Goal: Transaction & Acquisition: Purchase product/service

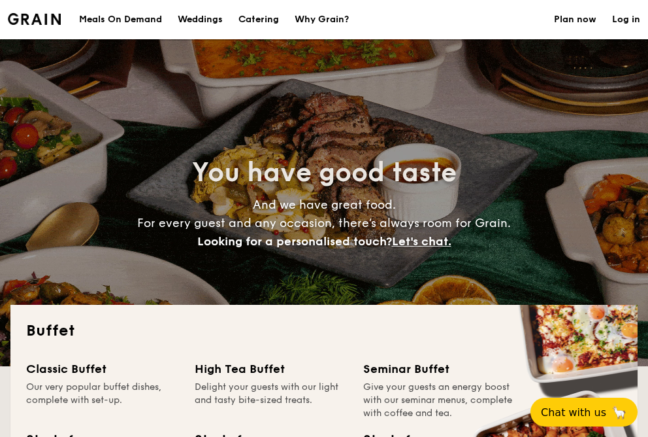
select select
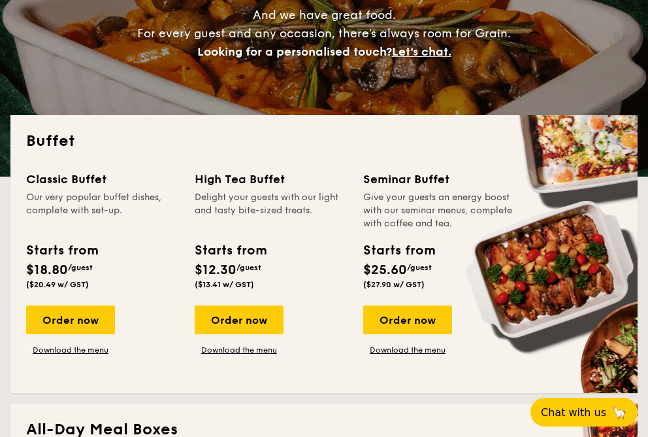
scroll to position [199, 0]
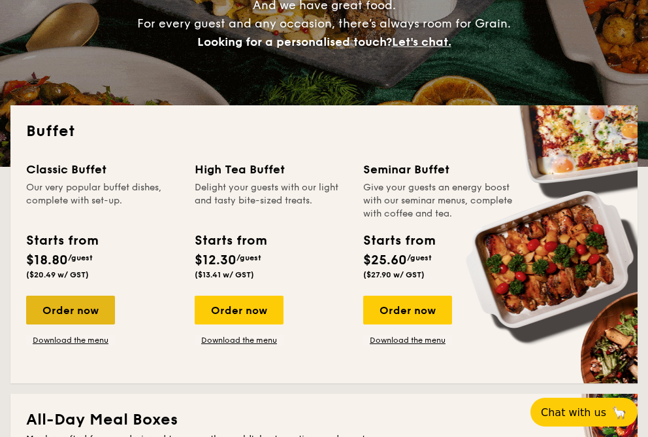
click at [101, 306] on div "Order now" at bounding box center [70, 309] width 89 height 29
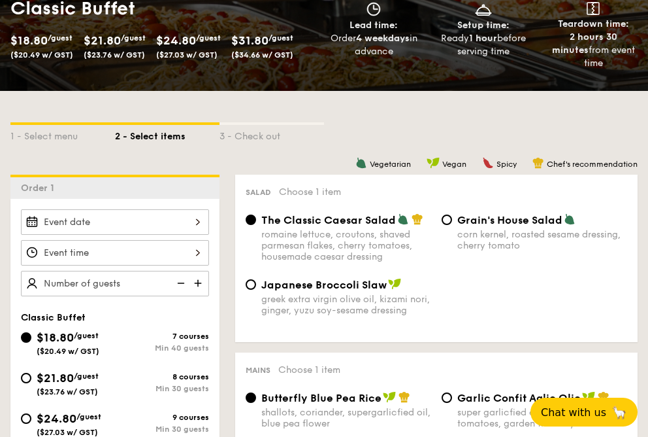
scroll to position [200, 0]
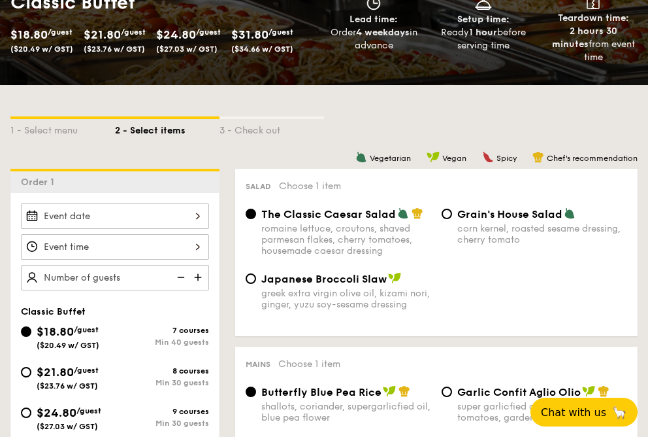
click at [113, 216] on div at bounding box center [115, 215] width 188 height 25
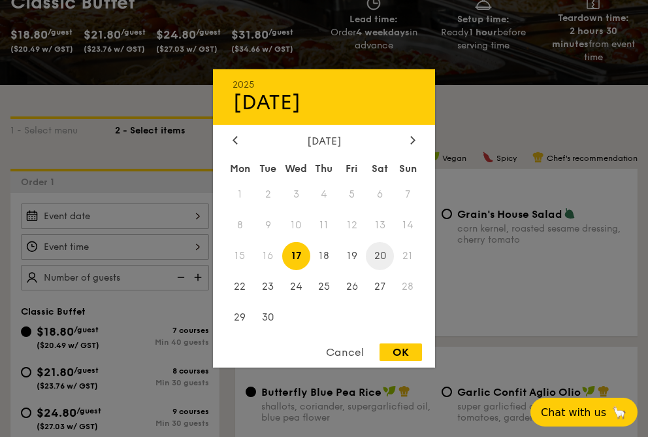
click at [386, 256] on span "20" at bounding box center [380, 256] width 28 height 28
click at [403, 352] on div "OK" at bounding box center [401, 352] width 42 height 18
type input "[DATE]"
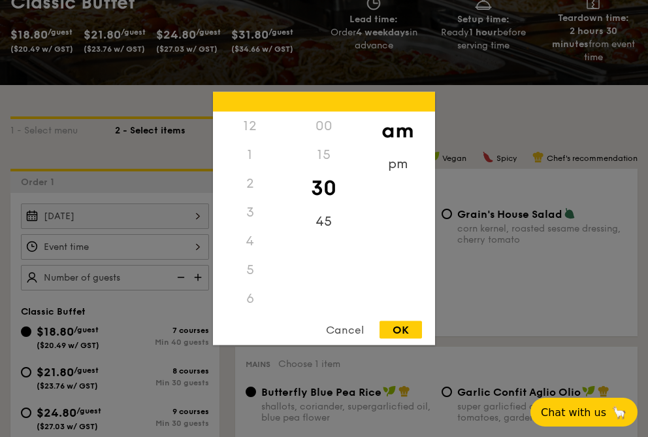
click at [157, 242] on div "12 1 2 3 4 5 6 7 8 9 10 11 00 15 30 45 am pm Cancel OK" at bounding box center [115, 246] width 188 height 25
click at [258, 288] on div "11" at bounding box center [250, 301] width 74 height 38
click at [410, 322] on div "OK" at bounding box center [401, 330] width 42 height 18
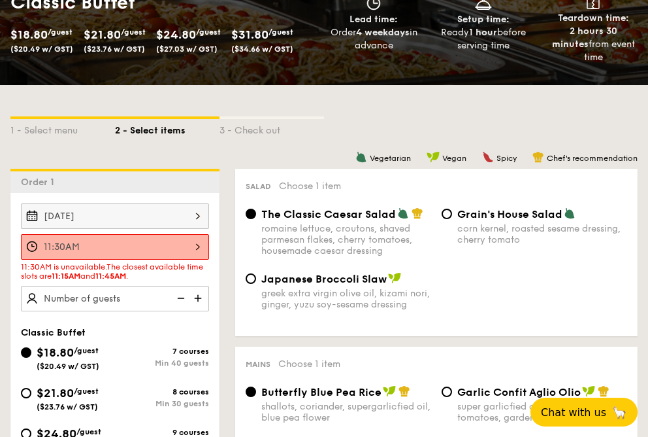
click at [193, 244] on div "11:30AM" at bounding box center [115, 246] width 188 height 25
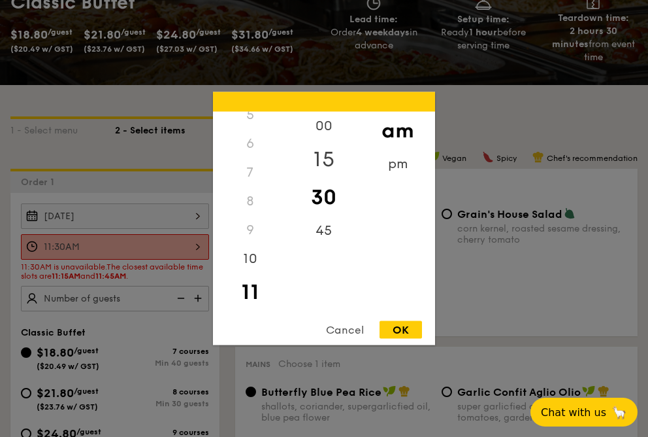
click at [316, 157] on div "15" at bounding box center [324, 160] width 74 height 38
click at [408, 330] on div "OK" at bounding box center [401, 330] width 42 height 18
type input "11:15AM"
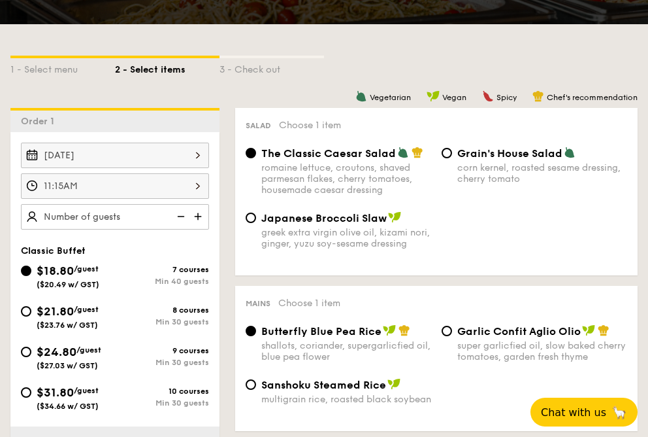
scroll to position [265, 0]
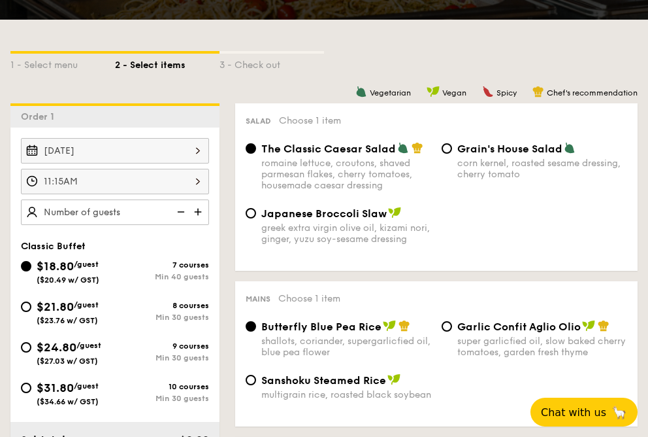
click at [197, 214] on img at bounding box center [200, 211] width 20 height 25
click at [179, 208] on img at bounding box center [180, 211] width 20 height 25
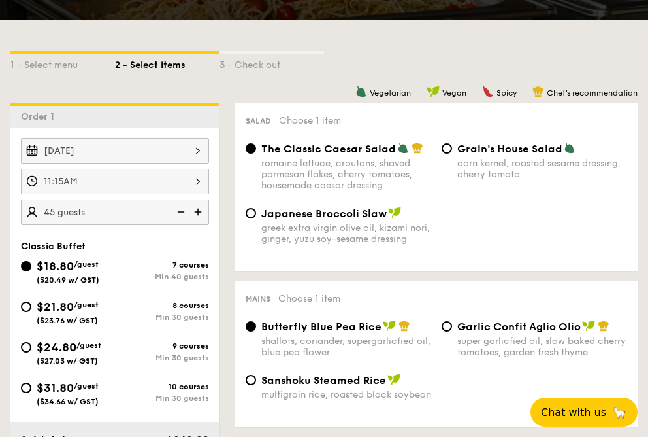
type input "40 guests"
click at [179, 208] on img at bounding box center [180, 211] width 20 height 25
click at [182, 214] on img at bounding box center [180, 211] width 20 height 25
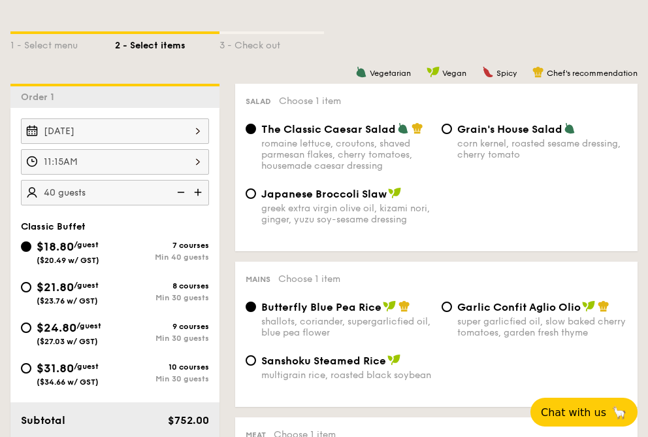
scroll to position [287, 0]
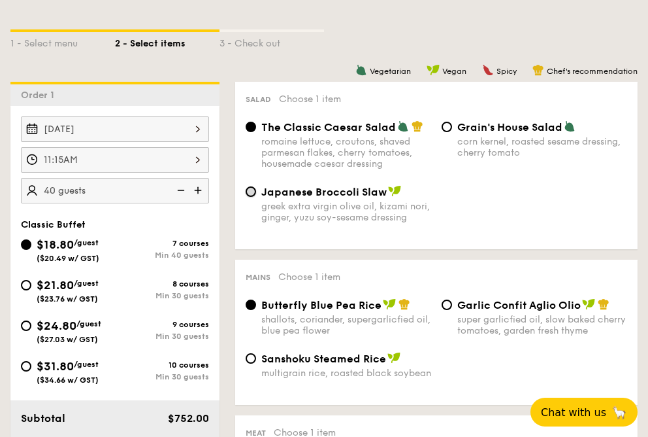
click at [255, 192] on input "Japanese Broccoli Slaw greek extra virgin olive oil, kizami [PERSON_NAME], yuzu…" at bounding box center [251, 191] width 10 height 10
radio input "true"
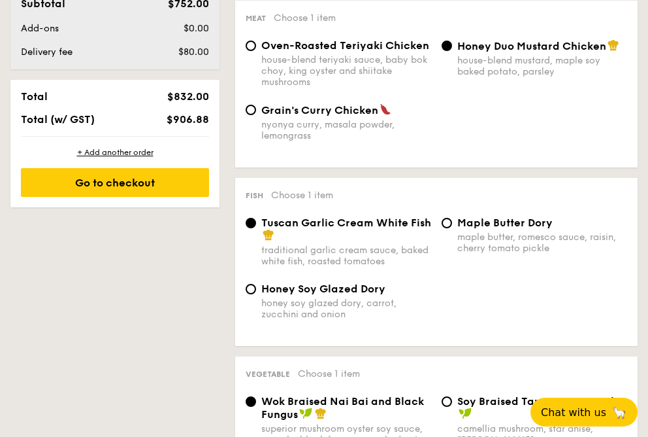
scroll to position [703, 0]
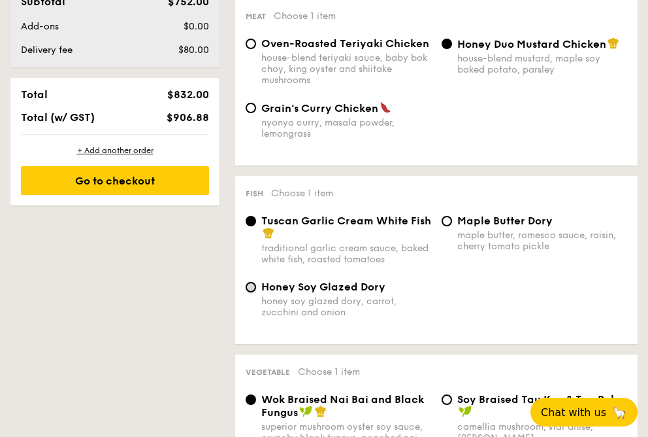
click at [252, 292] on input "Honey Soy Glazed Dory honey soy glazed dory, carrot, zucchini and onion" at bounding box center [251, 287] width 10 height 10
radio input "true"
click at [255, 116] on div "Grain's [PERSON_NAME] Chicken nyonya [PERSON_NAME], masala powder, lemongrass" at bounding box center [338, 120] width 196 height 38
click at [252, 119] on div "Grain's [PERSON_NAME] Chicken nyonya [PERSON_NAME], masala powder, lemongrass" at bounding box center [338, 120] width 196 height 38
click at [252, 113] on input "Grain's [PERSON_NAME] Chicken nyonya [PERSON_NAME], masala powder, lemongrass" at bounding box center [251, 108] width 10 height 10
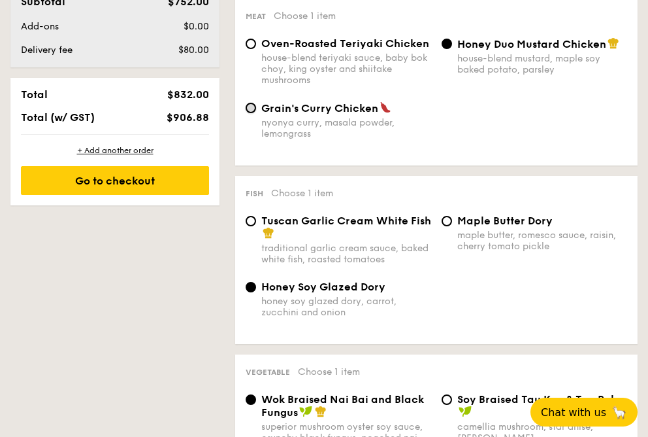
radio input "true"
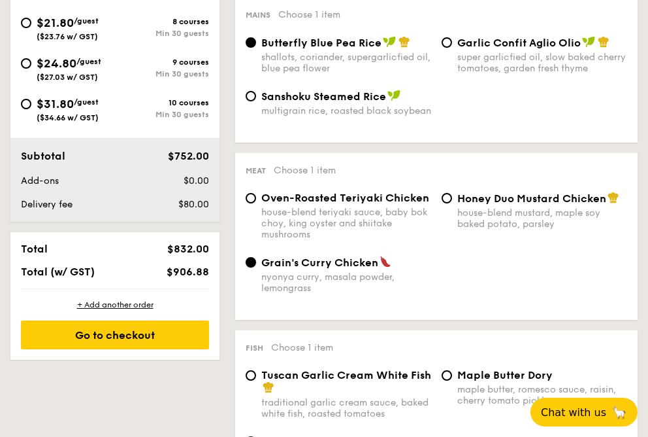
scroll to position [556, 0]
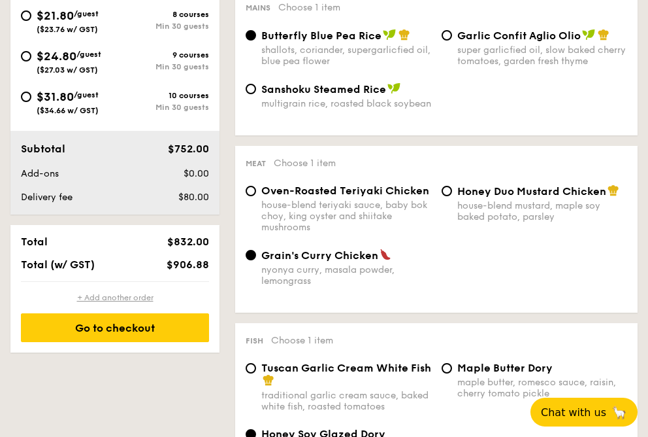
click at [144, 297] on div "+ Add another order" at bounding box center [115, 297] width 188 height 10
radio input "true"
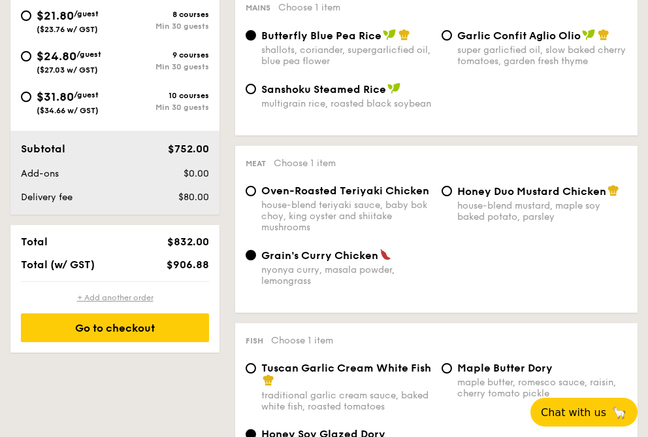
radio input "true"
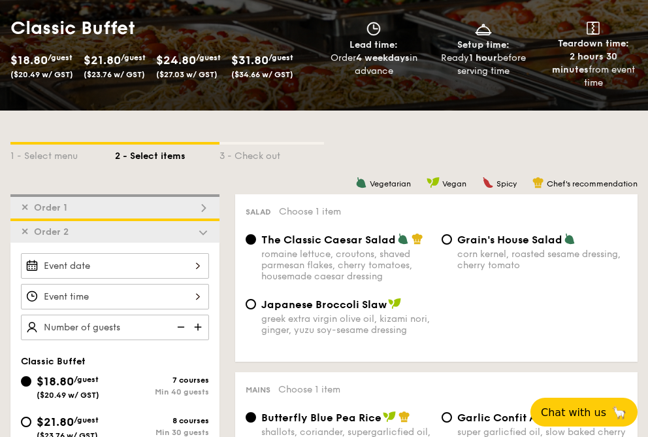
scroll to position [171, 0]
